Goal: Task Accomplishment & Management: Use online tool/utility

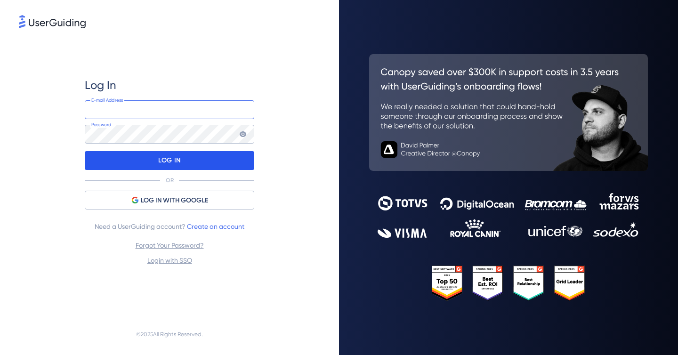
type input "[PERSON_NAME][EMAIL_ADDRESS][DOMAIN_NAME]"
click at [150, 160] on div "LOG IN" at bounding box center [169, 160] width 169 height 19
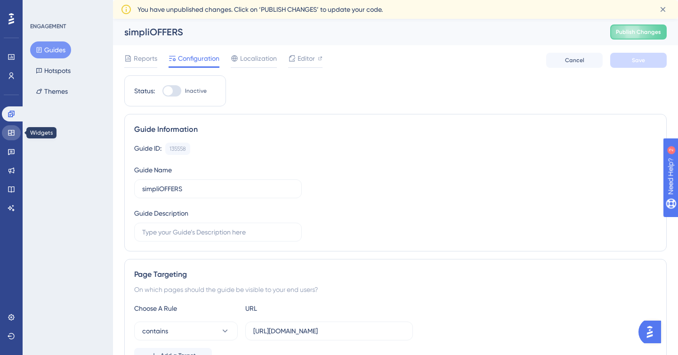
click at [14, 129] on icon at bounding box center [12, 133] width 8 height 8
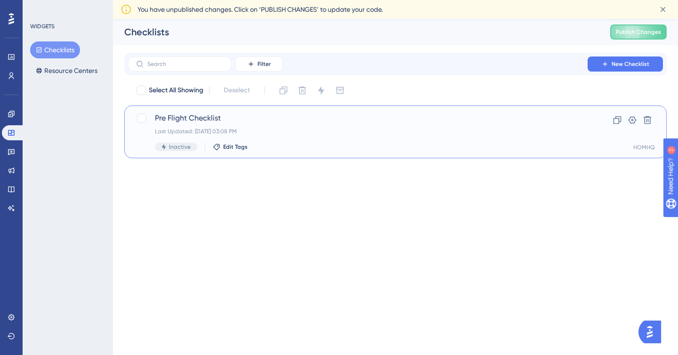
click at [232, 120] on span "Pre Flight Checklist" at bounding box center [358, 118] width 406 height 11
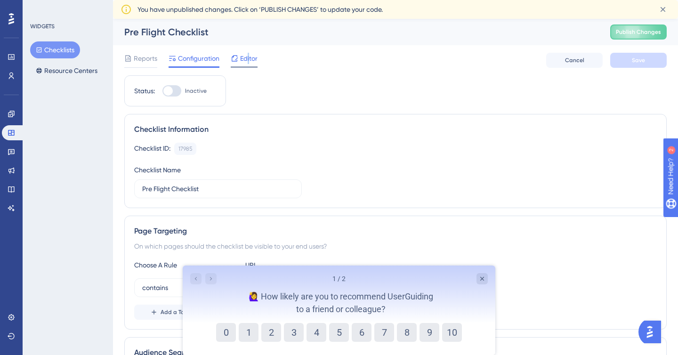
click at [248, 61] on span "Editor" at bounding box center [248, 58] width 17 height 11
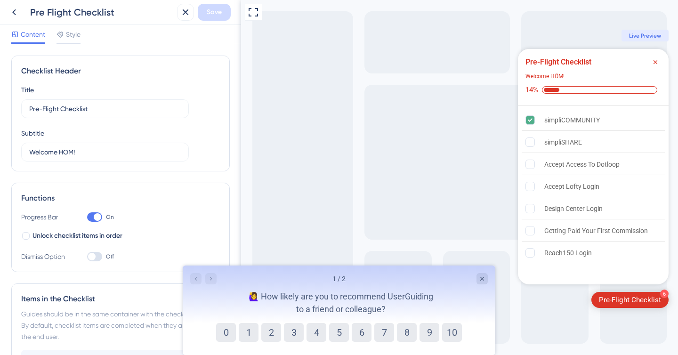
click at [475, 281] on div "1 / 2" at bounding box center [339, 278] width 298 height 11
click at [479, 280] on icon "Close survey" at bounding box center [482, 279] width 8 height 8
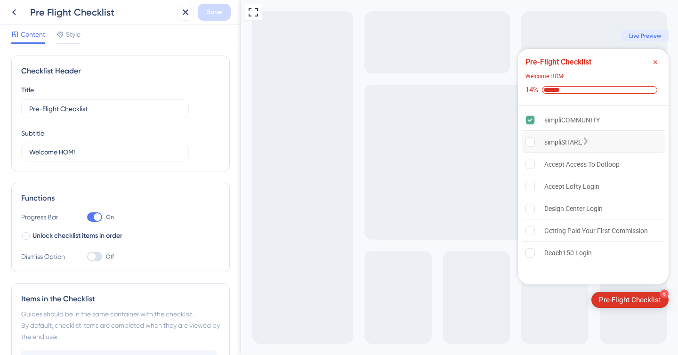
click at [564, 141] on div "simpliSHARE" at bounding box center [563, 142] width 38 height 11
click at [632, 32] on span "Live Preview" at bounding box center [645, 36] width 32 height 8
